Goal: Task Accomplishment & Management: Use online tool/utility

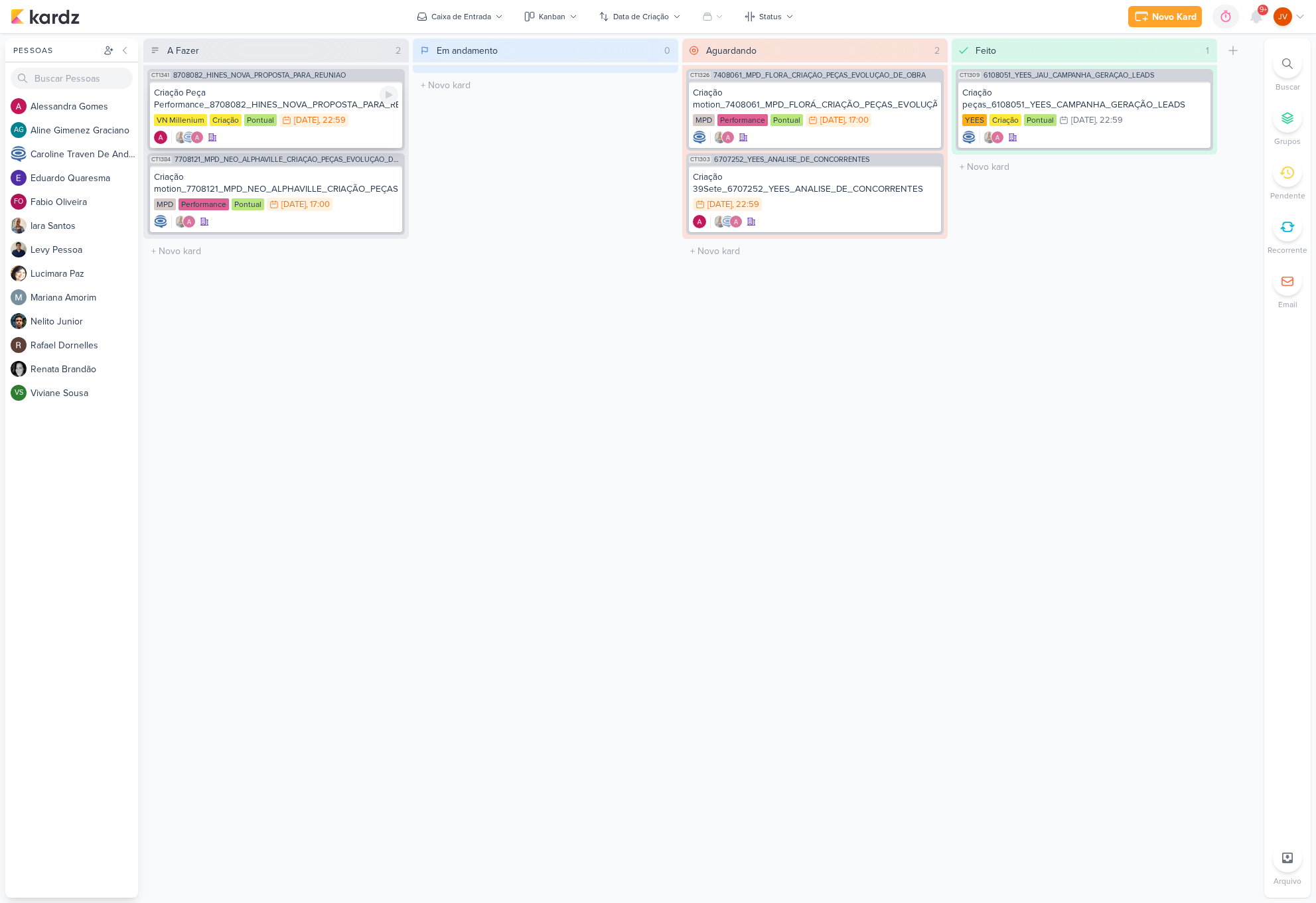
click at [324, 104] on div "Criação Peça Performance_8708082_HINES_NOVA_PROPOSTA_PARA_REUNIAO" at bounding box center [276, 99] width 244 height 24
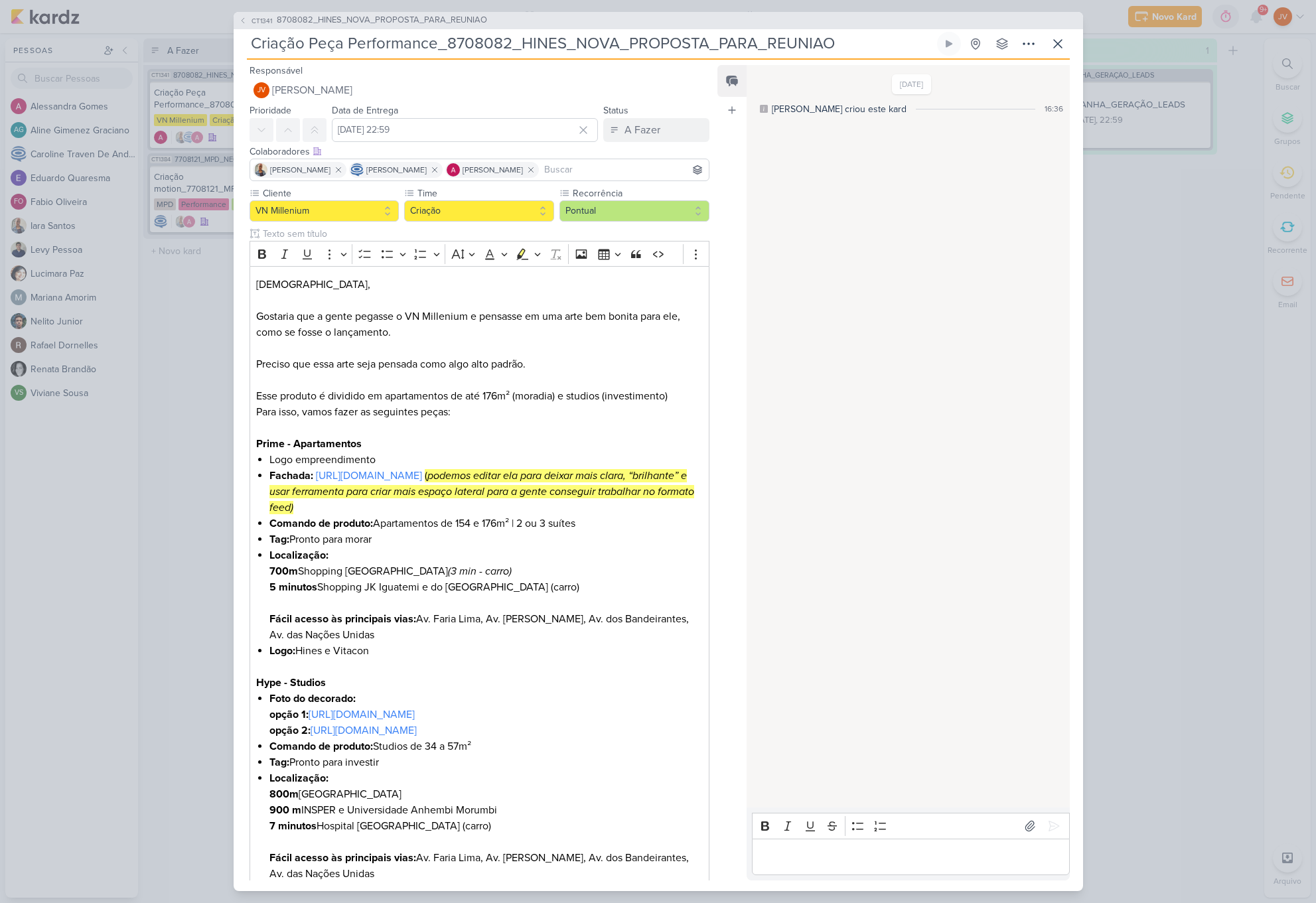
click at [188, 313] on div "CT1341 8708082_HINES_NOVA_PROPOSTA_PARA_REUNIAO Criação Peça Performance_870808…" at bounding box center [658, 452] width 1316 height 903
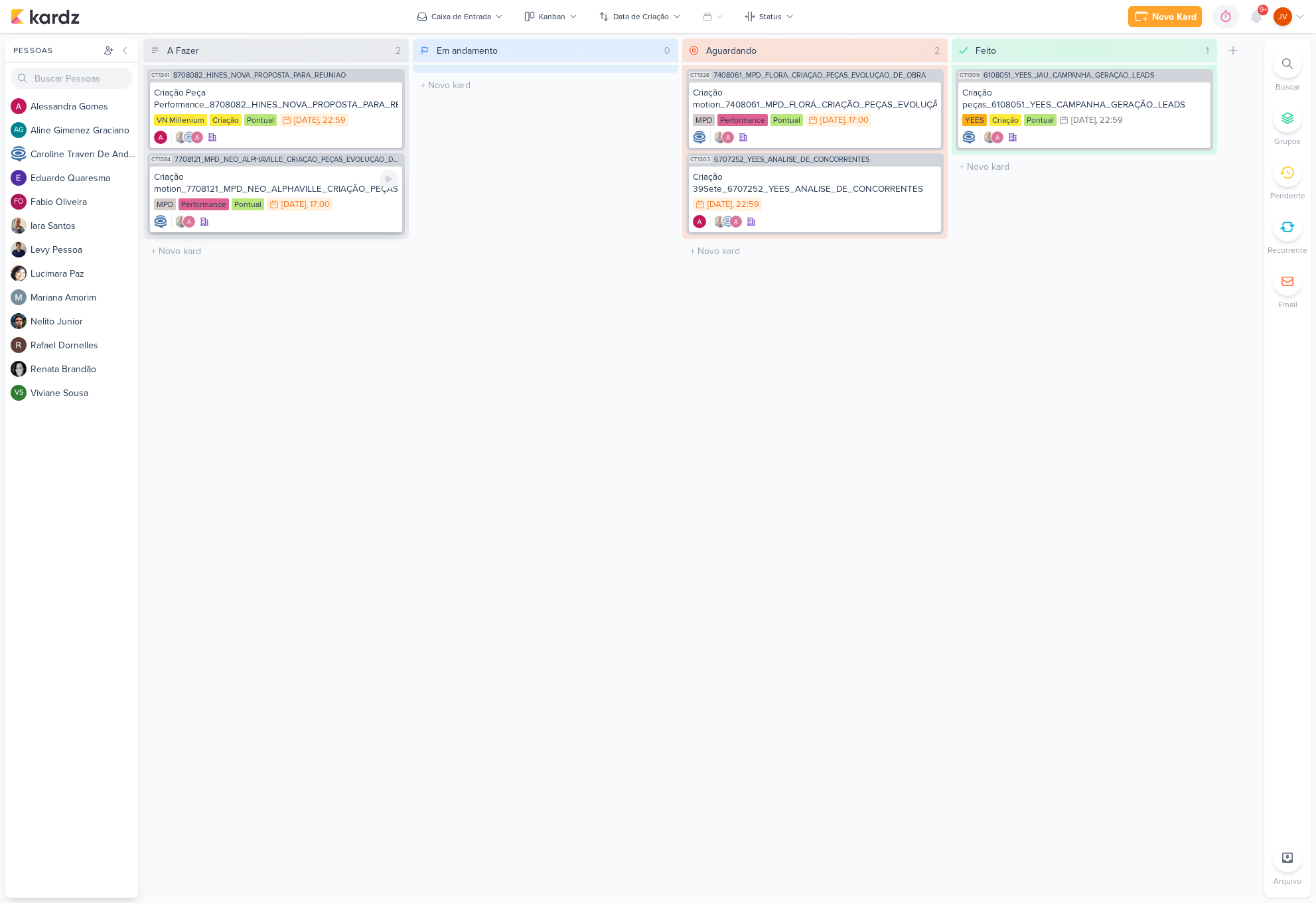
click at [278, 186] on div "Criação motion_7708121_MPD_NEO_ALPHAVILLE_CRIAÇÃO_PEÇAS_EVOLUÇÃO_DE_OBRA" at bounding box center [276, 183] width 244 height 24
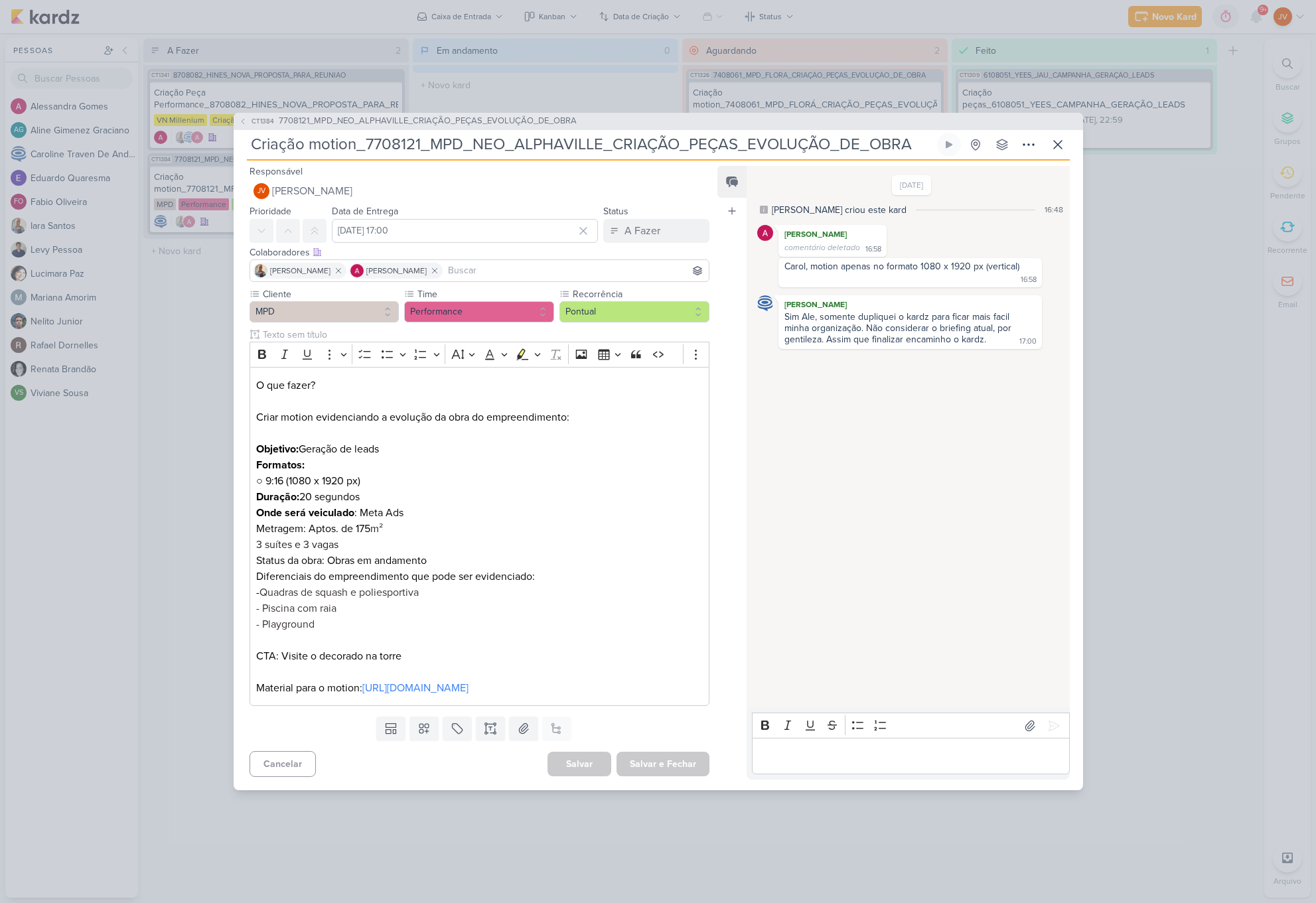
click at [184, 380] on div "CT1384 7708121_MPD_NEO_ALPHAVILLE_CRIAÇÃO_PEÇAS_EVOLUÇÃO_DE_OBRA Criação motion…" at bounding box center [658, 452] width 1316 height 903
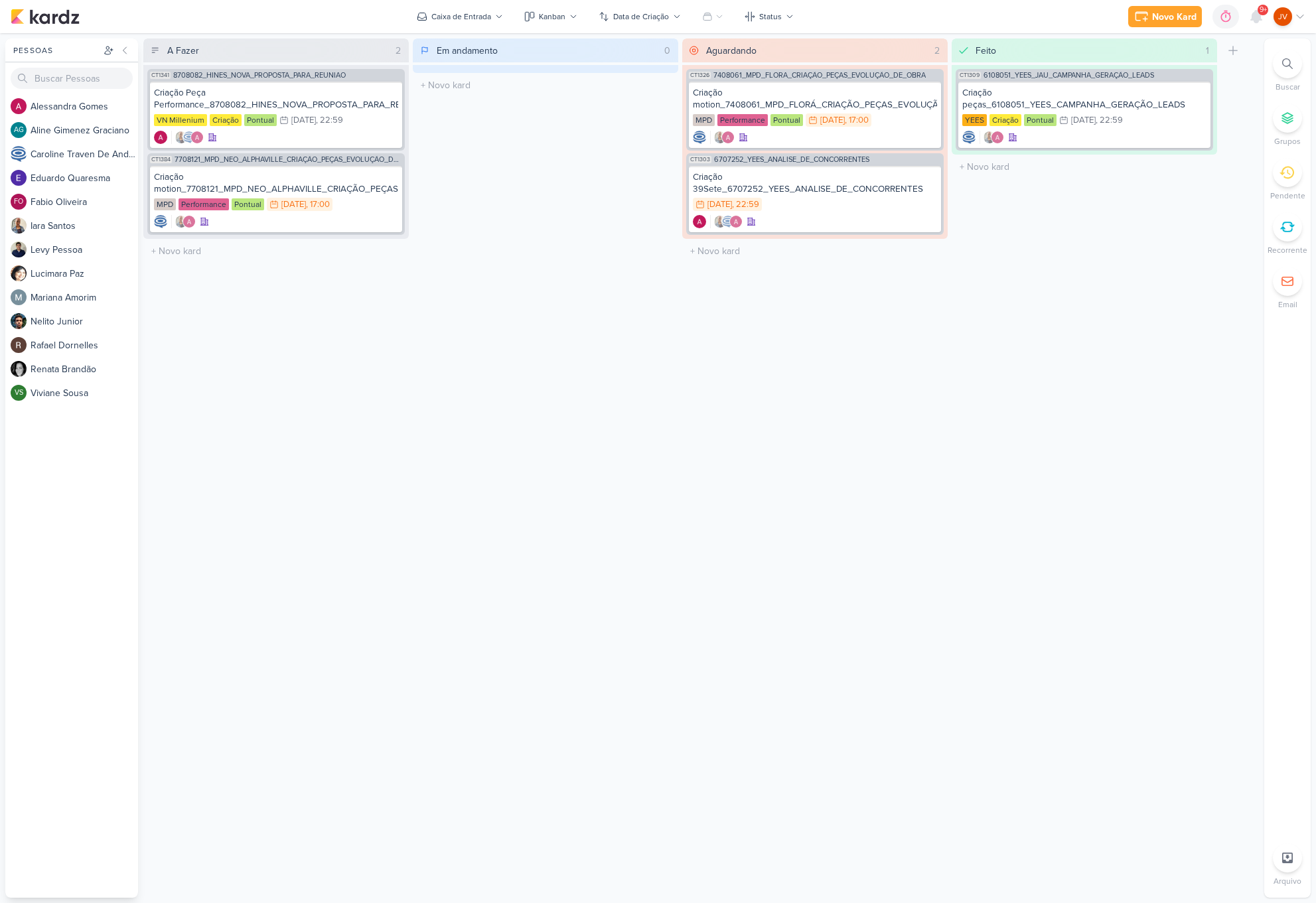
click at [844, 362] on div "Aguardando 2 Mover Para Esquerda Mover Para Direita Deletar CT1326 7408061_MPD_…" at bounding box center [815, 467] width 266 height 859
click at [1289, 176] on icon at bounding box center [1286, 173] width 14 height 13
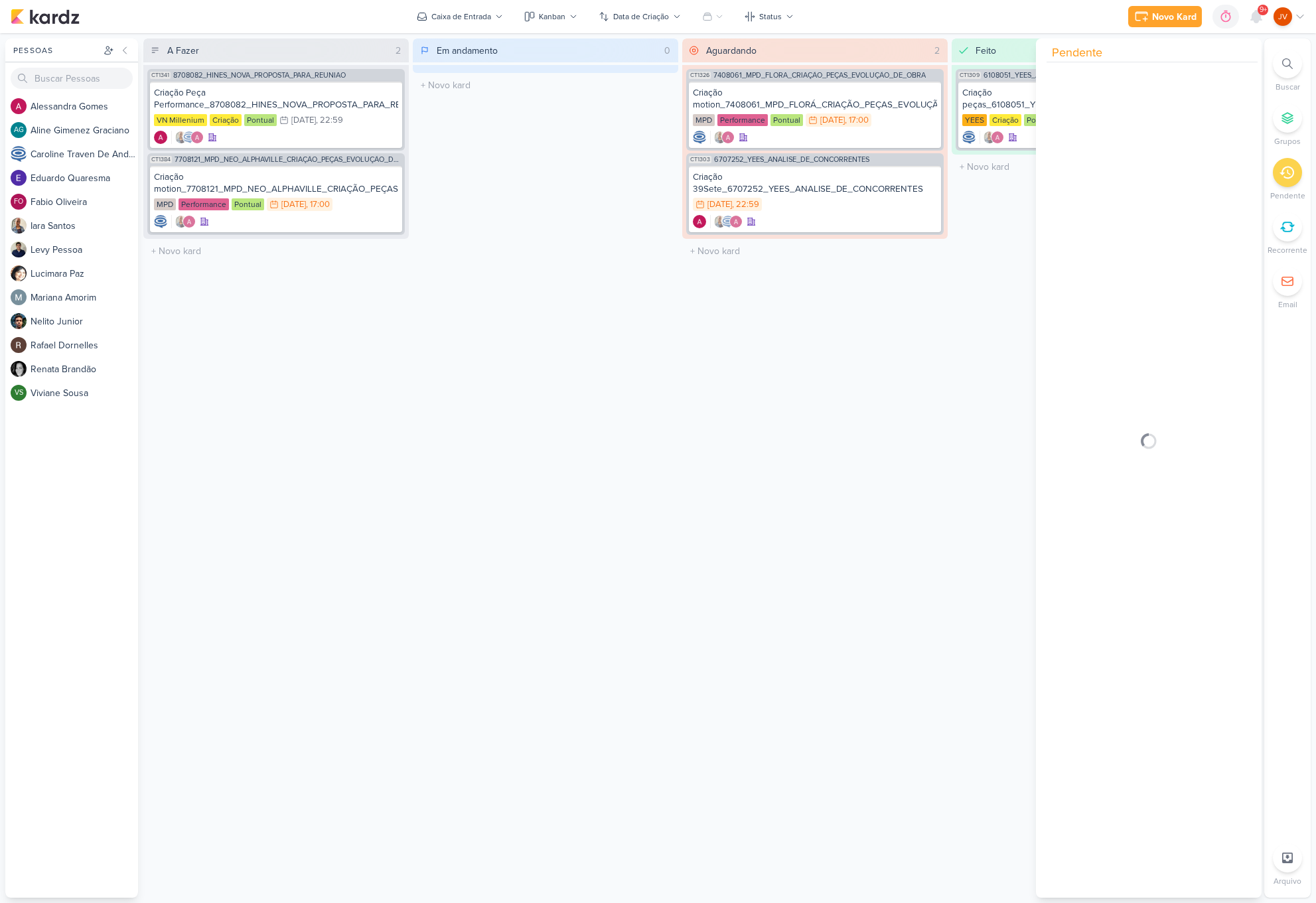
scroll to position [0, 0]
click at [1289, 176] on icon at bounding box center [1286, 172] width 14 height 14
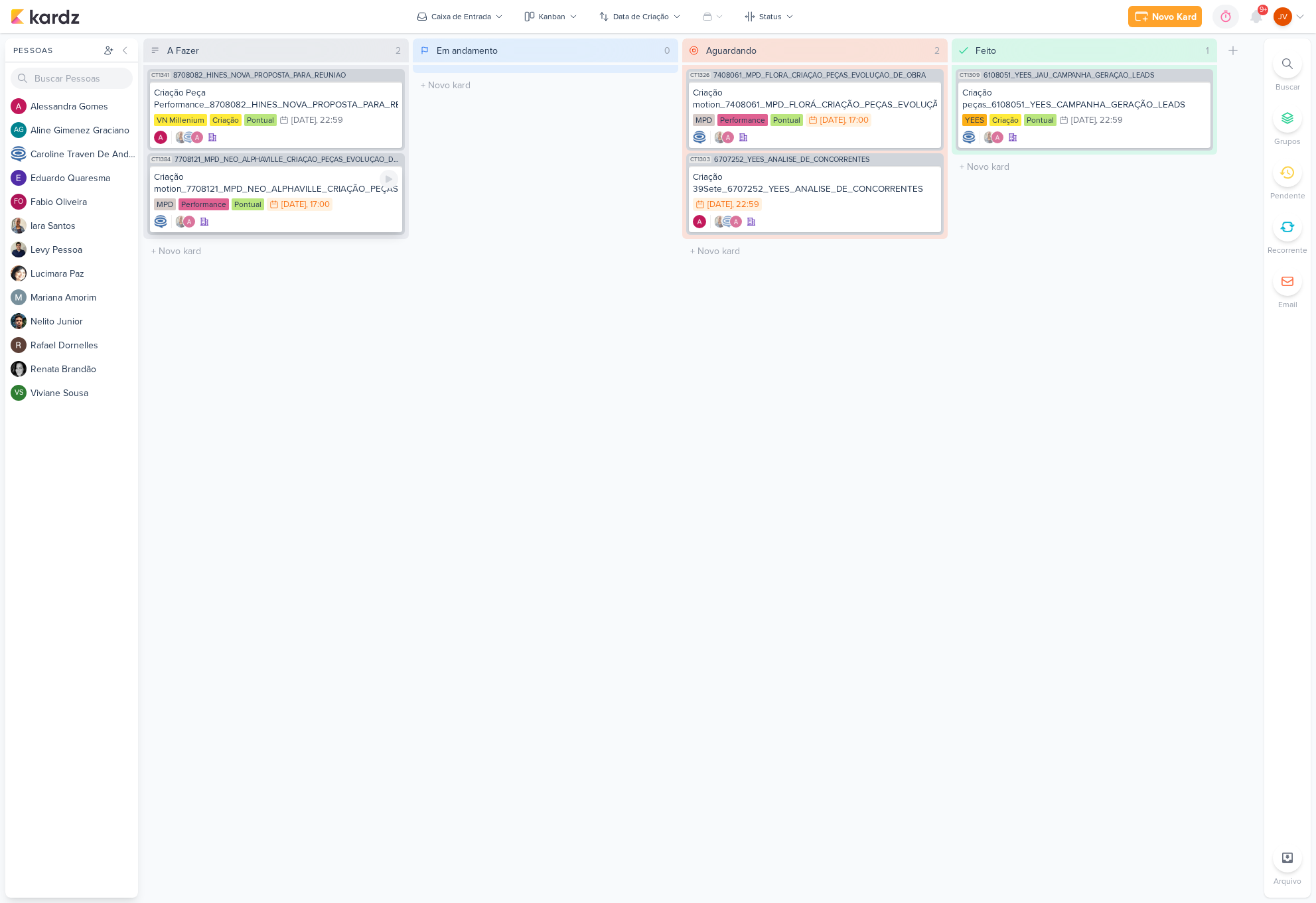
click at [350, 187] on div "Criação motion_7708121_MPD_NEO_ALPHAVILLE_CRIAÇÃO_PEÇAS_EVOLUÇÃO_DE_OBRA" at bounding box center [276, 183] width 244 height 24
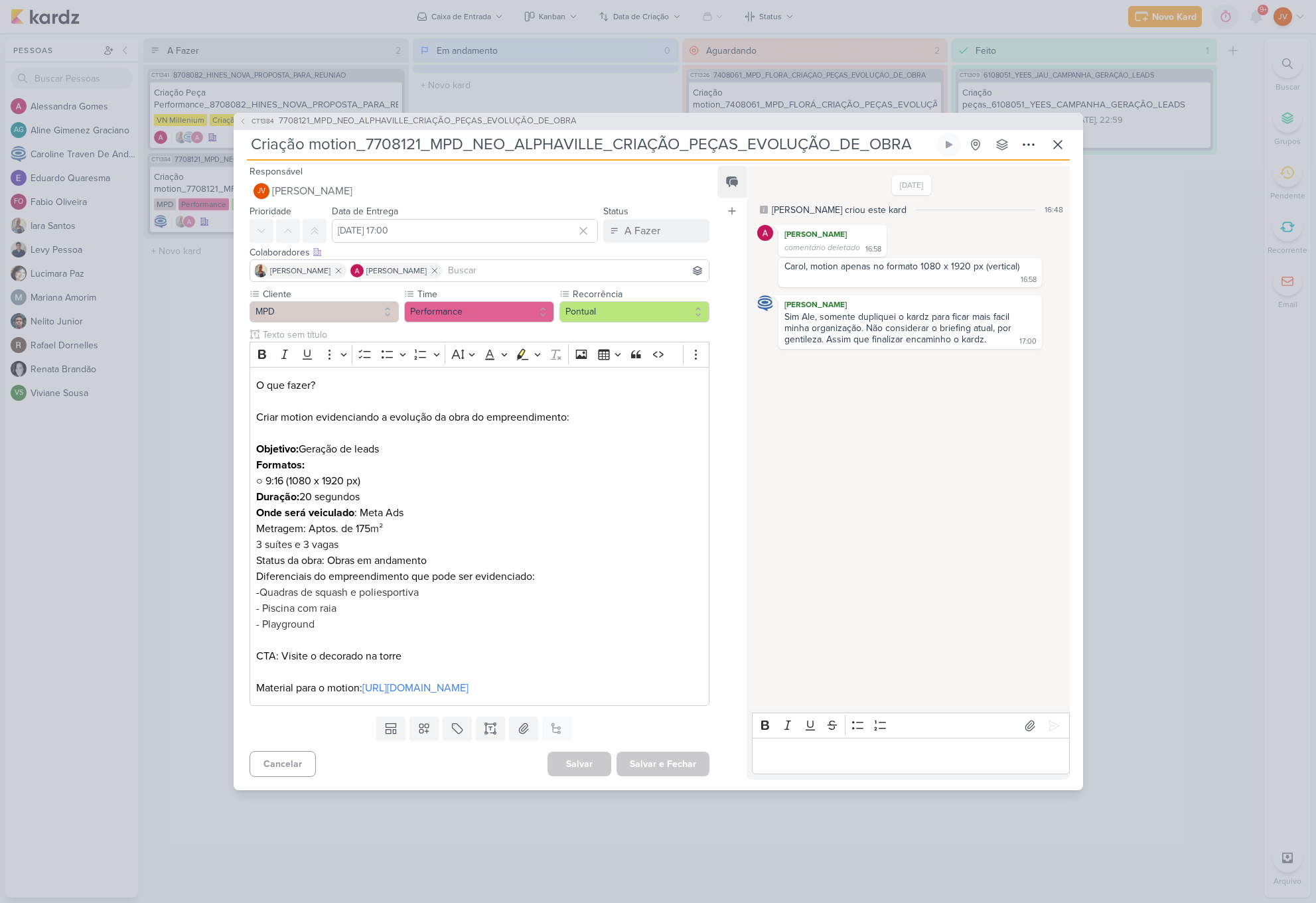
click at [203, 325] on div "CT1384 7708121_MPD_NEO_ALPHAVILLE_CRIAÇÃO_PEÇAS_EVOLUÇÃO_DE_OBRA Criação motion…" at bounding box center [658, 452] width 1316 height 903
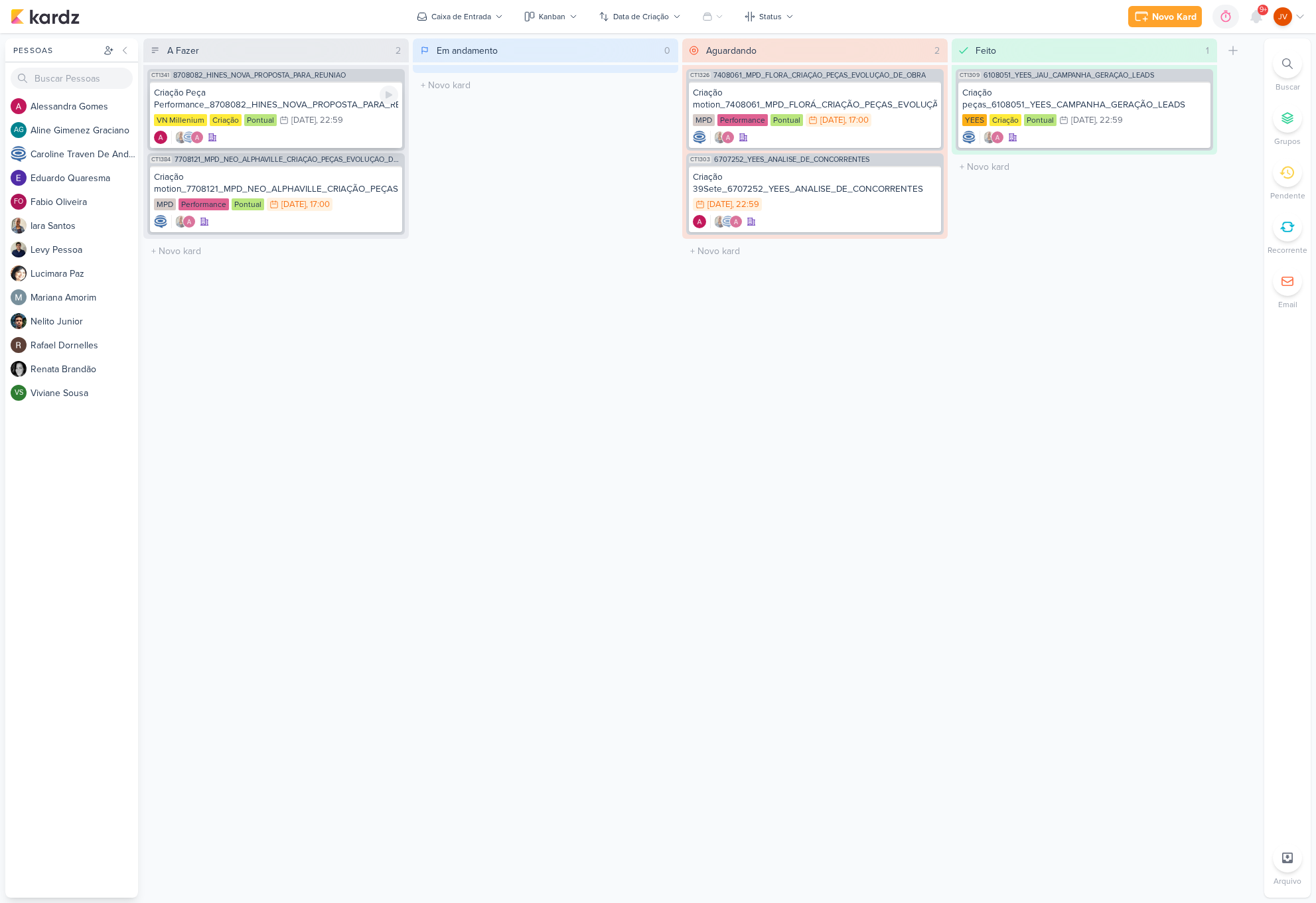
click at [312, 103] on div "Criação Peça Performance_8708082_HINES_NOVA_PROPOSTA_PARA_REUNIAO" at bounding box center [276, 99] width 244 height 24
click at [0, 0] on div at bounding box center [0, 0] width 0 height 0
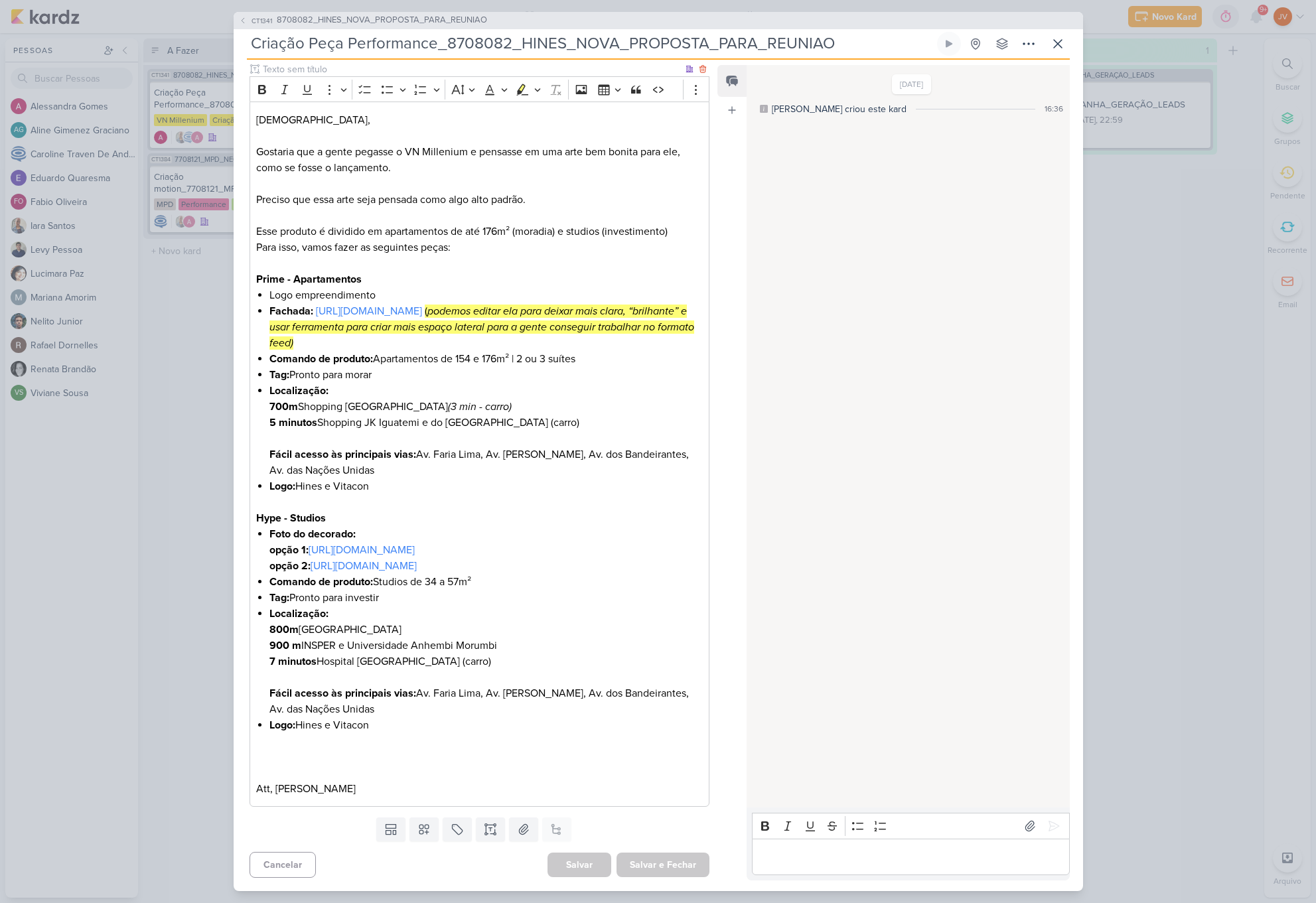
scroll to position [196, 0]
click at [1149, 388] on div "CT1341 8708082_HINES_NOVA_PROPOSTA_PARA_REUNIAO Criação Peça Performance_870808…" at bounding box center [658, 452] width 1316 height 903
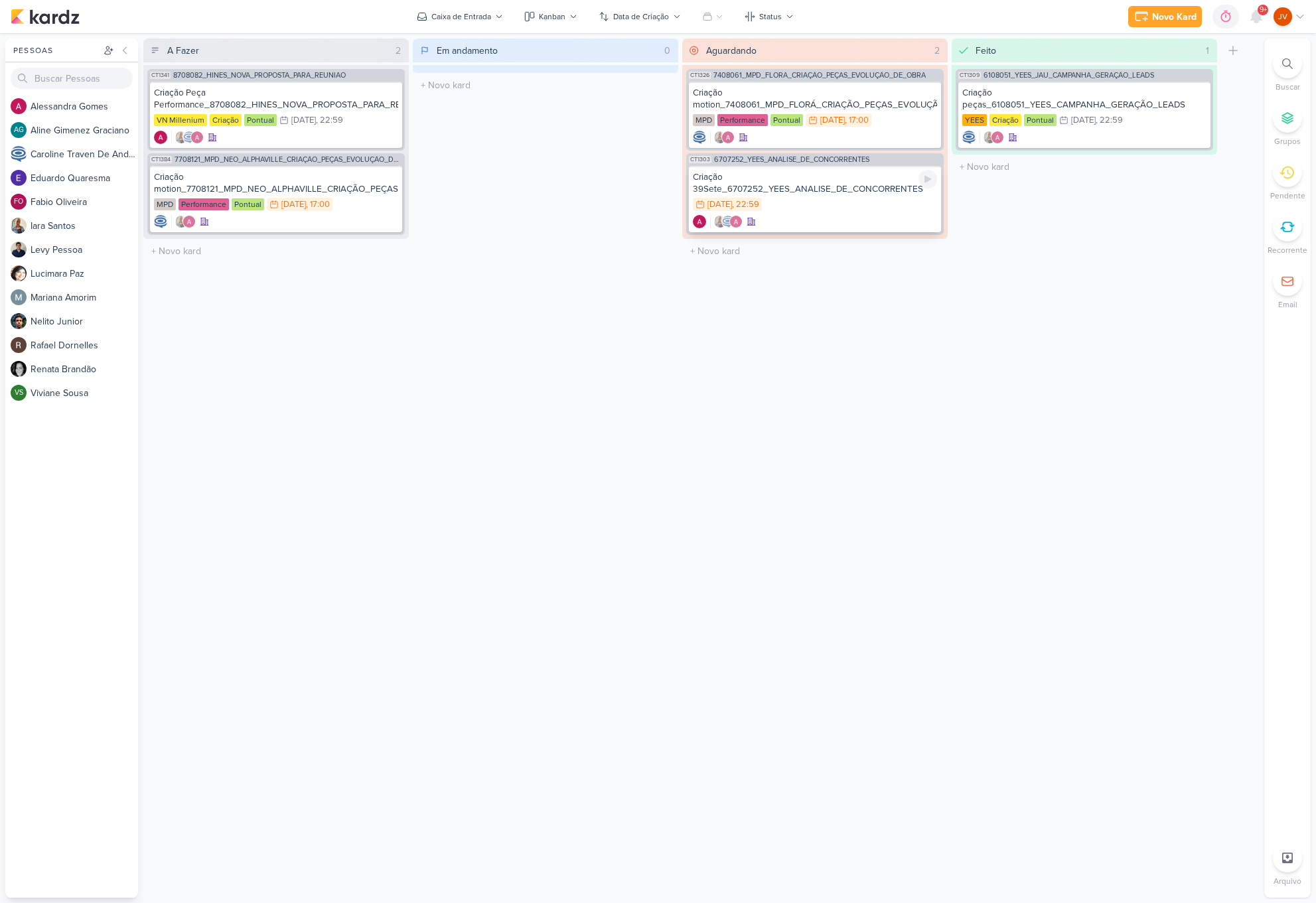
click at [837, 193] on div "Criação 39Sete_6707252_YEES_ANALISE_DE_CONCORRENTES" at bounding box center [815, 183] width 244 height 24
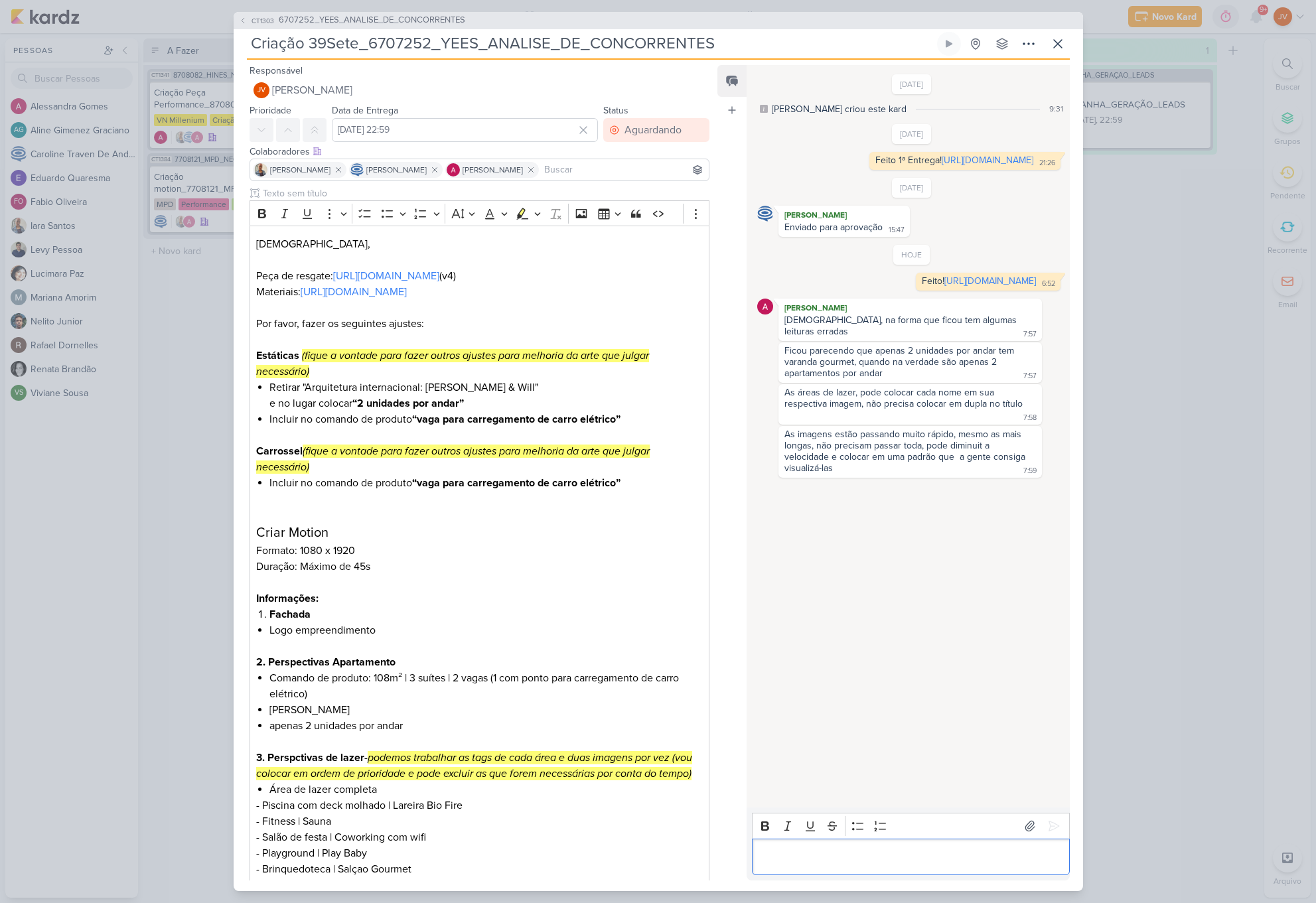
drag, startPoint x: 818, startPoint y: 848, endPoint x: 826, endPoint y: 850, distance: 8.2
click at [822, 849] on div "Editor editing area: main" at bounding box center [910, 857] width 317 height 37
click at [824, 851] on p "Editor editing area: main" at bounding box center [911, 857] width 303 height 16
drag, startPoint x: 888, startPoint y: 849, endPoint x: 679, endPoint y: 841, distance: 209.2
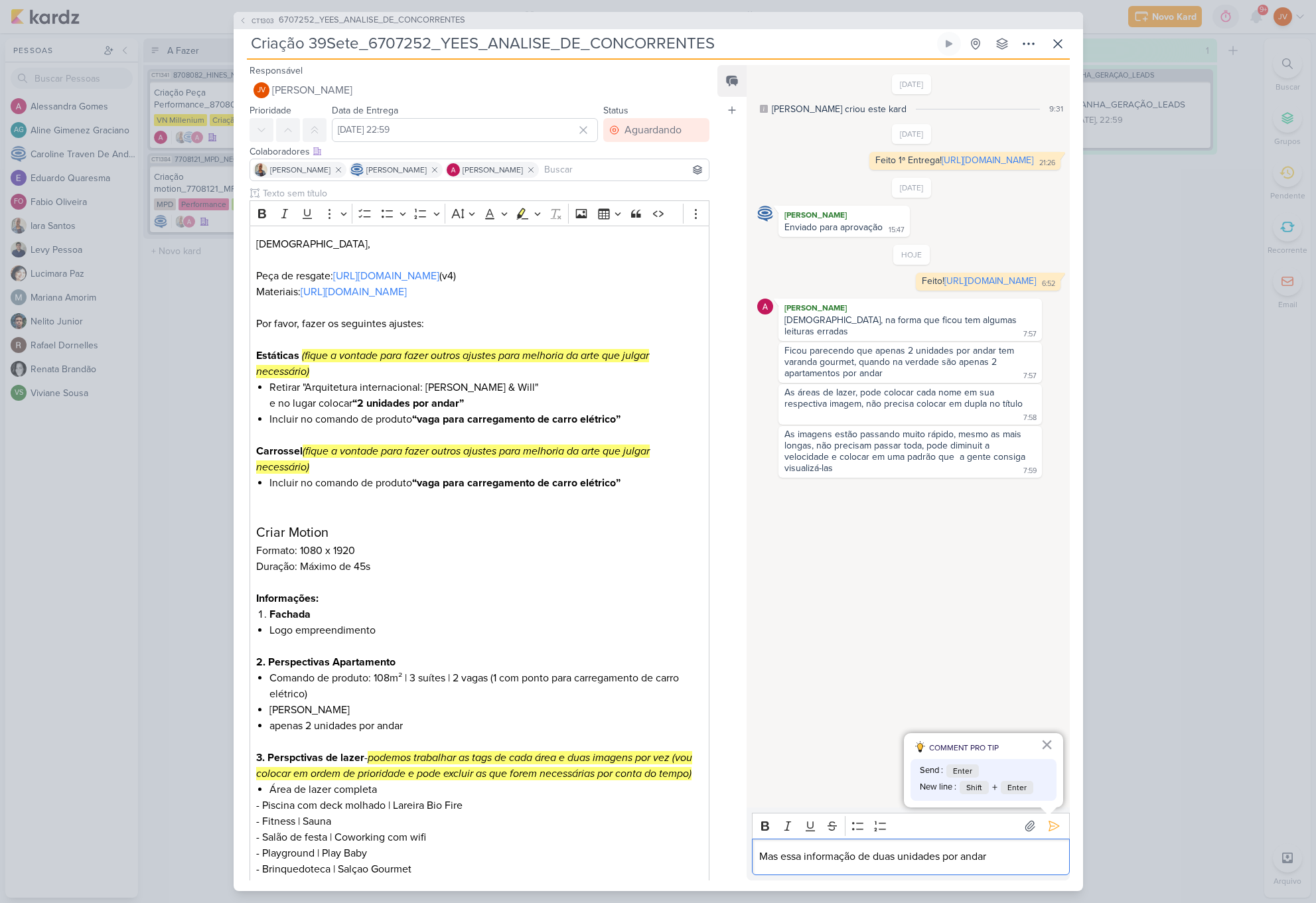
click at [679, 841] on div "Responsável JV Joney Viana Nenhum contato encontrado create new contact Novo Co…" at bounding box center [658, 475] width 849 height 831
click at [1224, 632] on div "CT1303 6707252_YEES_ANALISE_DE_CONCORRENTES Criação 39Sete_6707252_YEES_ANALISE…" at bounding box center [658, 452] width 1316 height 903
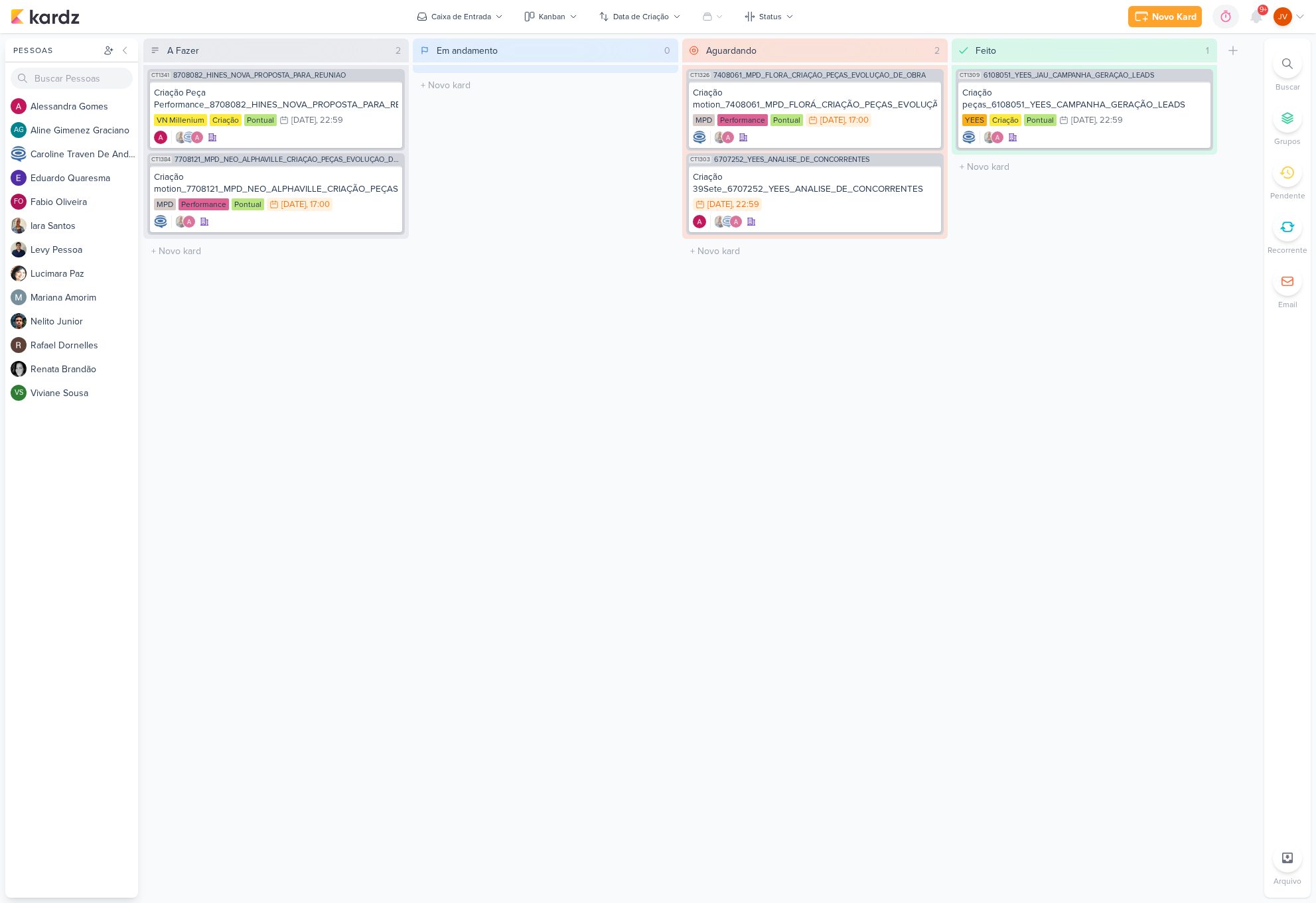
drag, startPoint x: 1101, startPoint y: 590, endPoint x: 1093, endPoint y: 585, distance: 9.4
click at [1098, 587] on div "Feito 1 Mover Para Esquerda Mover Para Direita Deletar CT1309 6108051_YEES_JAÚ_…" at bounding box center [1084, 467] width 266 height 859
click at [842, 188] on div "Criação 39Sete_6707252_YEES_ANALISE_DE_CONCORRENTES" at bounding box center [815, 183] width 244 height 24
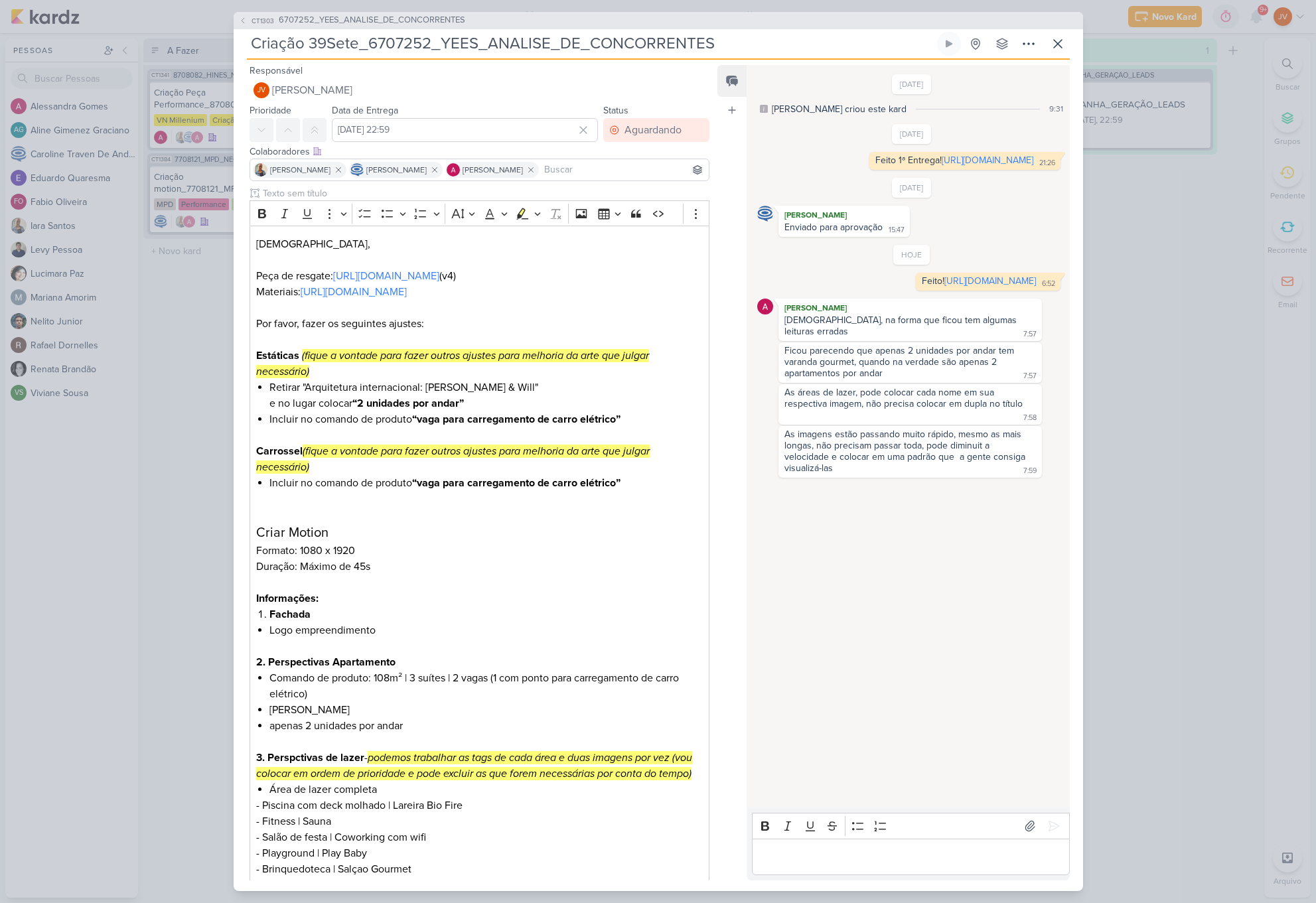
drag, startPoint x: 796, startPoint y: 853, endPoint x: 825, endPoint y: 858, distance: 29.4
click at [807, 856] on p "Editor editing area: main" at bounding box center [911, 857] width 303 height 16
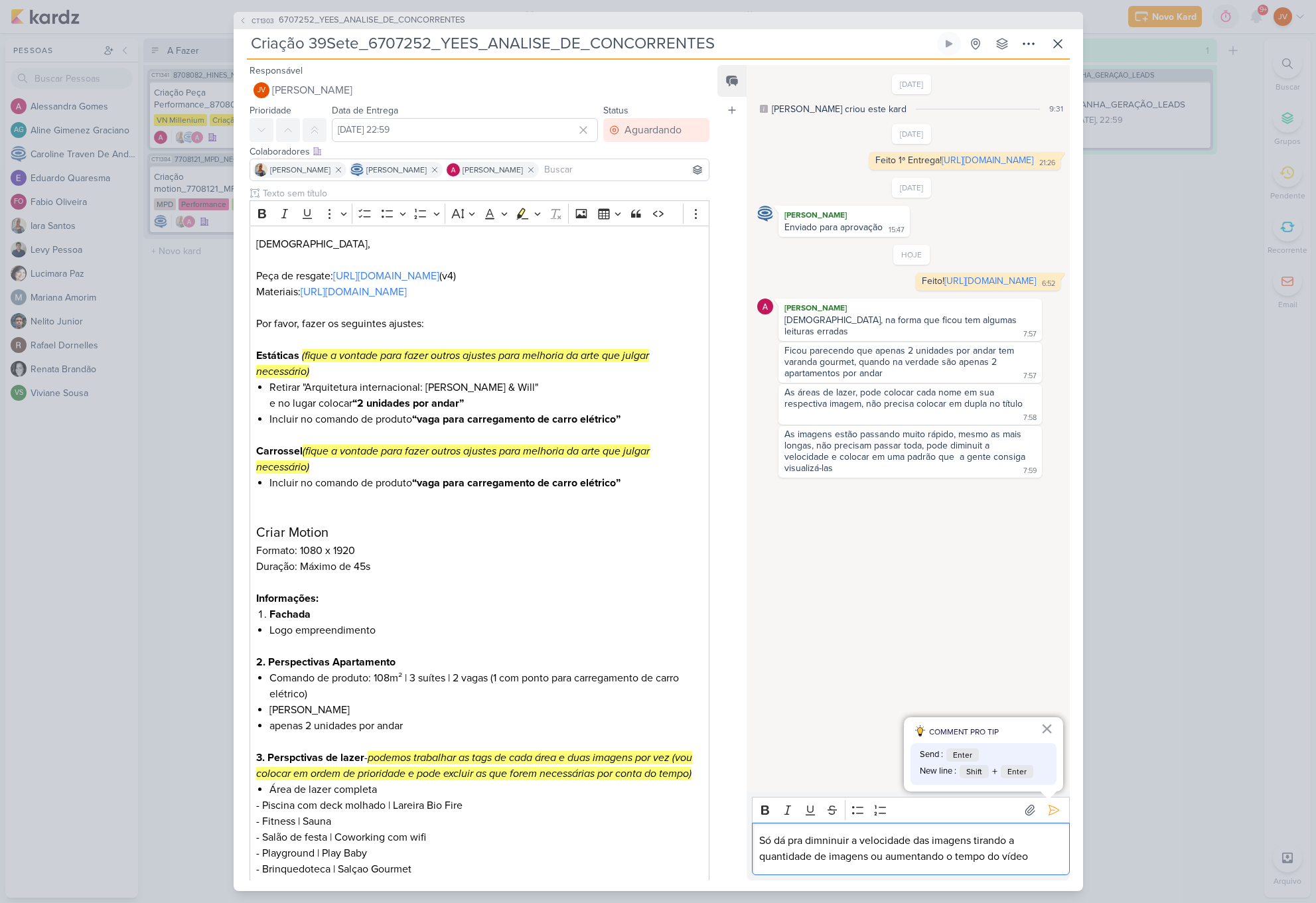
click at [759, 840] on p "Só dá pra dimninuir a velocidade das imagens tirando a quantidade de imagens ou…" at bounding box center [911, 849] width 303 height 32
drag, startPoint x: 861, startPoint y: 843, endPoint x: 946, endPoint y: 842, distance: 85.0
click at [942, 842] on p "Oi Alessandra, só dá pra dimninuir a velocidade das imagens tirando a quantidad…" at bounding box center [911, 841] width 303 height 48
click at [804, 856] on p "Oi Alessandra, só dá pra dimninuir a velocidade das imagens tirando a quantidad…" at bounding box center [911, 841] width 303 height 48
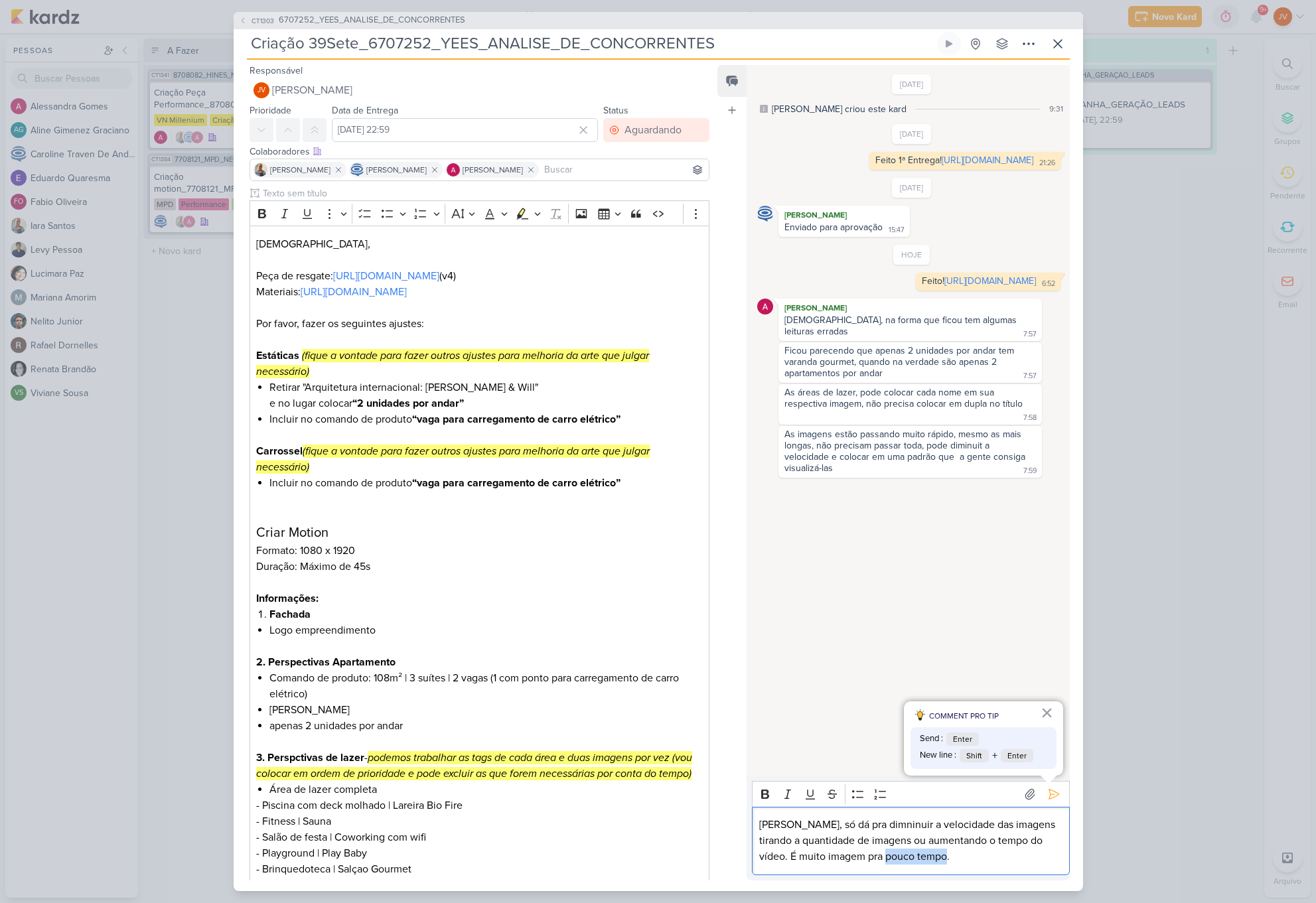
drag, startPoint x: 946, startPoint y: 856, endPoint x: 884, endPoint y: 858, distance: 62.0
click at [884, 858] on p "Oi Alessandra, só dá pra dimninuir a velocidade das imagens tirando a quantidad…" at bounding box center [911, 841] width 303 height 48
click at [1054, 798] on icon at bounding box center [1053, 794] width 14 height 14
